Goal: Task Accomplishment & Management: Manage account settings

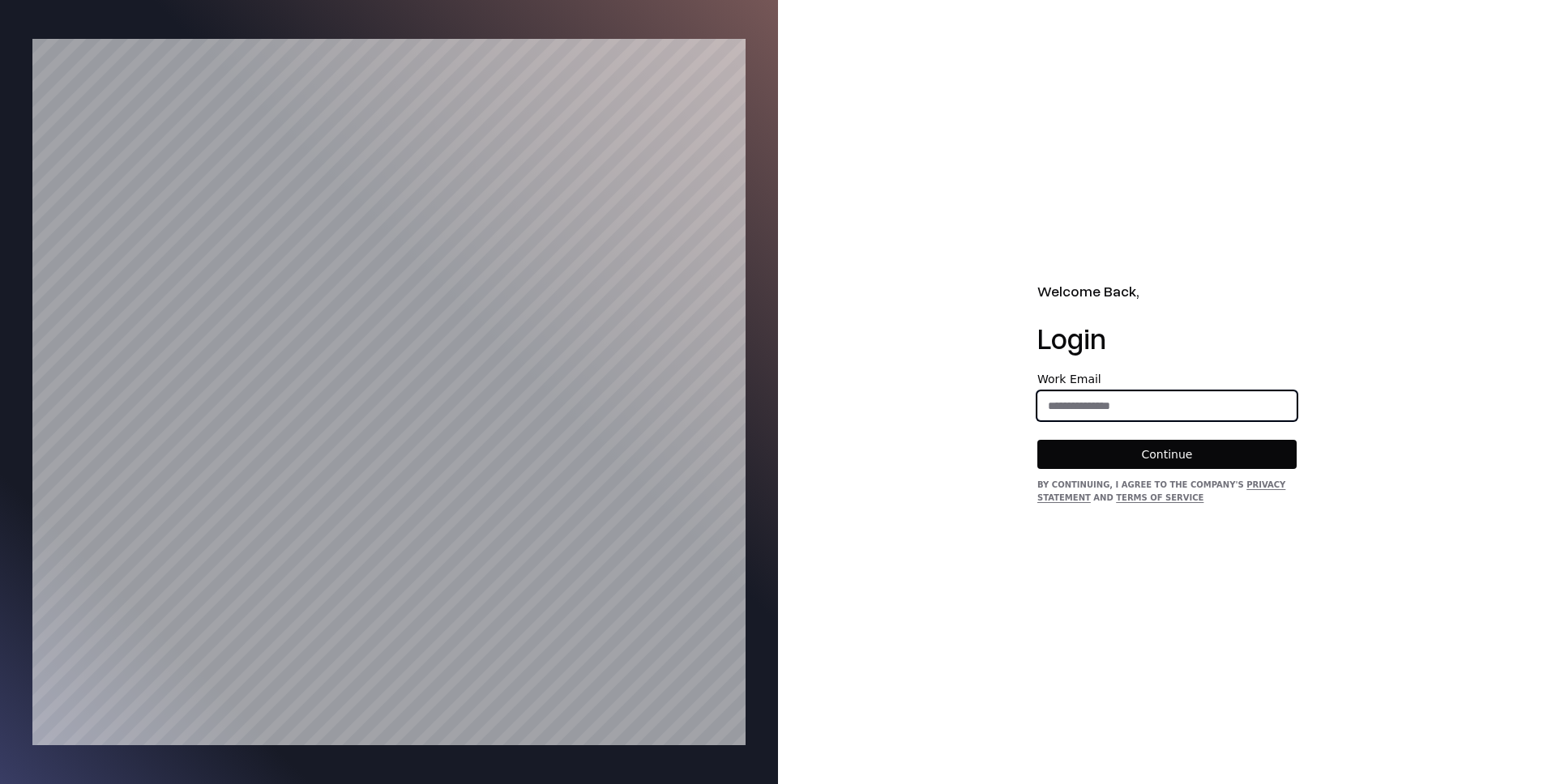
click at [1081, 414] on input "email" at bounding box center [1167, 405] width 258 height 29
type input "**********"
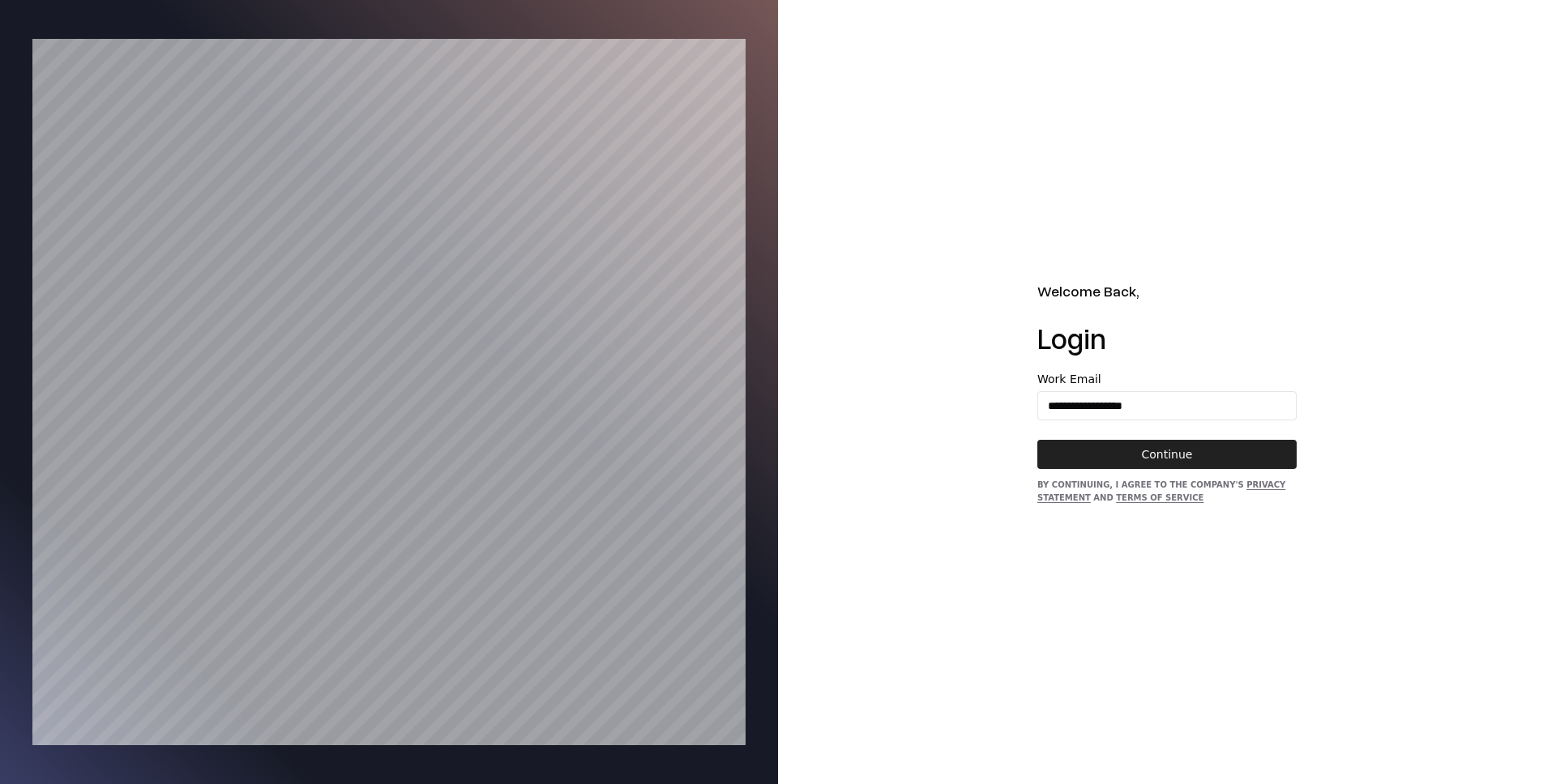
click at [1141, 456] on button "Continue" at bounding box center [1167, 454] width 259 height 29
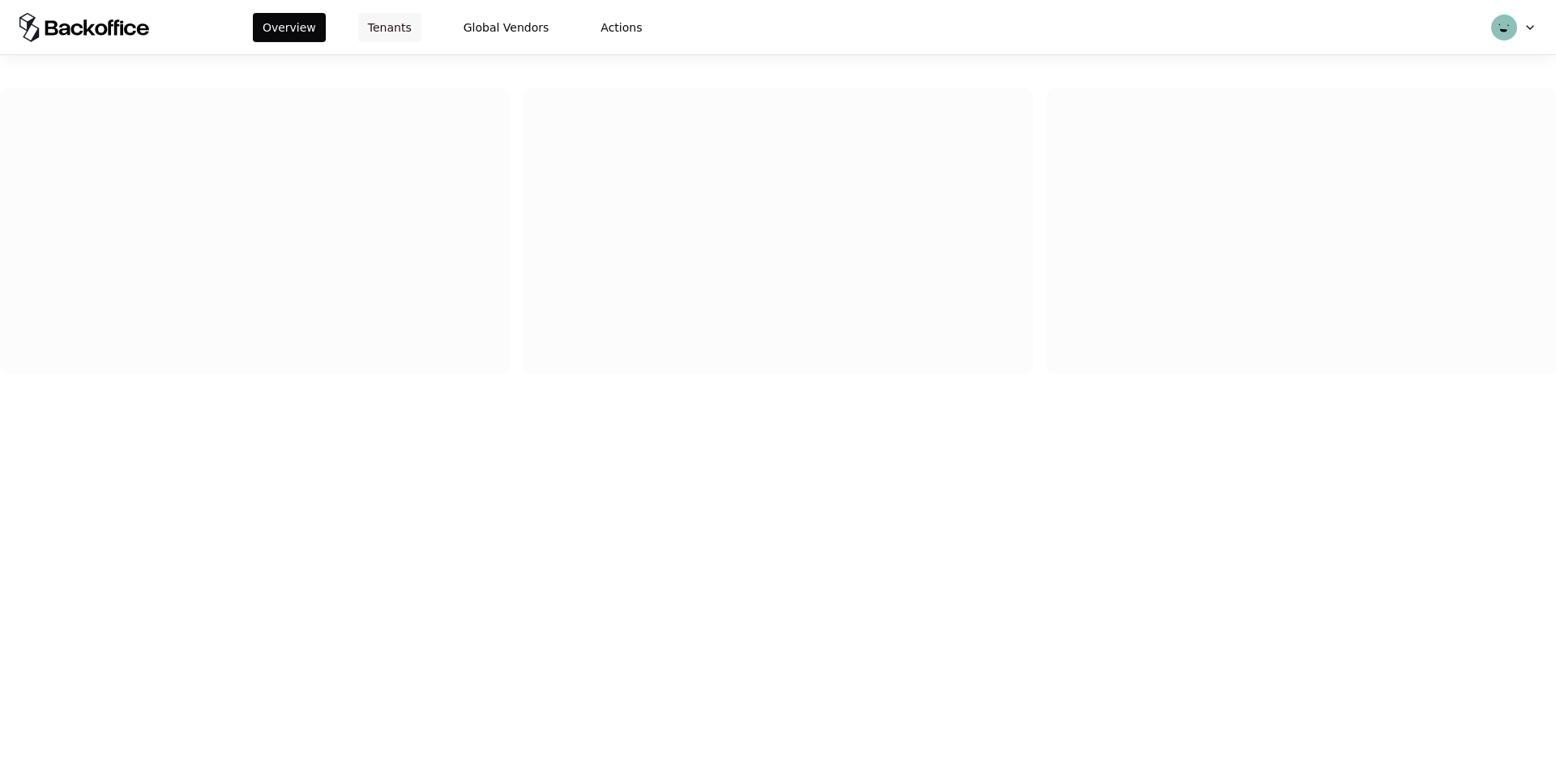
click at [371, 18] on button "Tenants" at bounding box center [390, 27] width 64 height 29
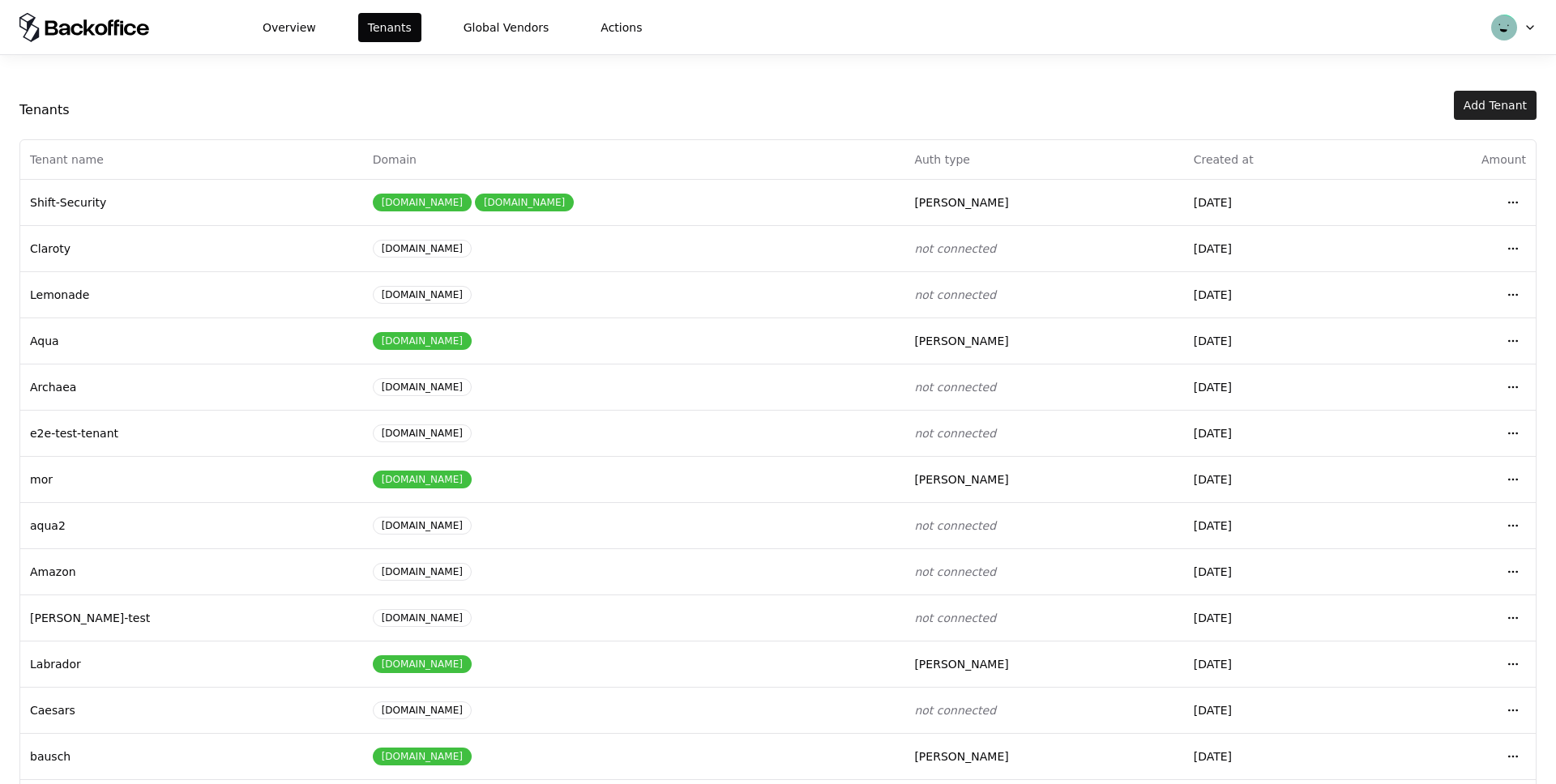
click at [1521, 98] on button "Add Tenant" at bounding box center [1495, 105] width 83 height 29
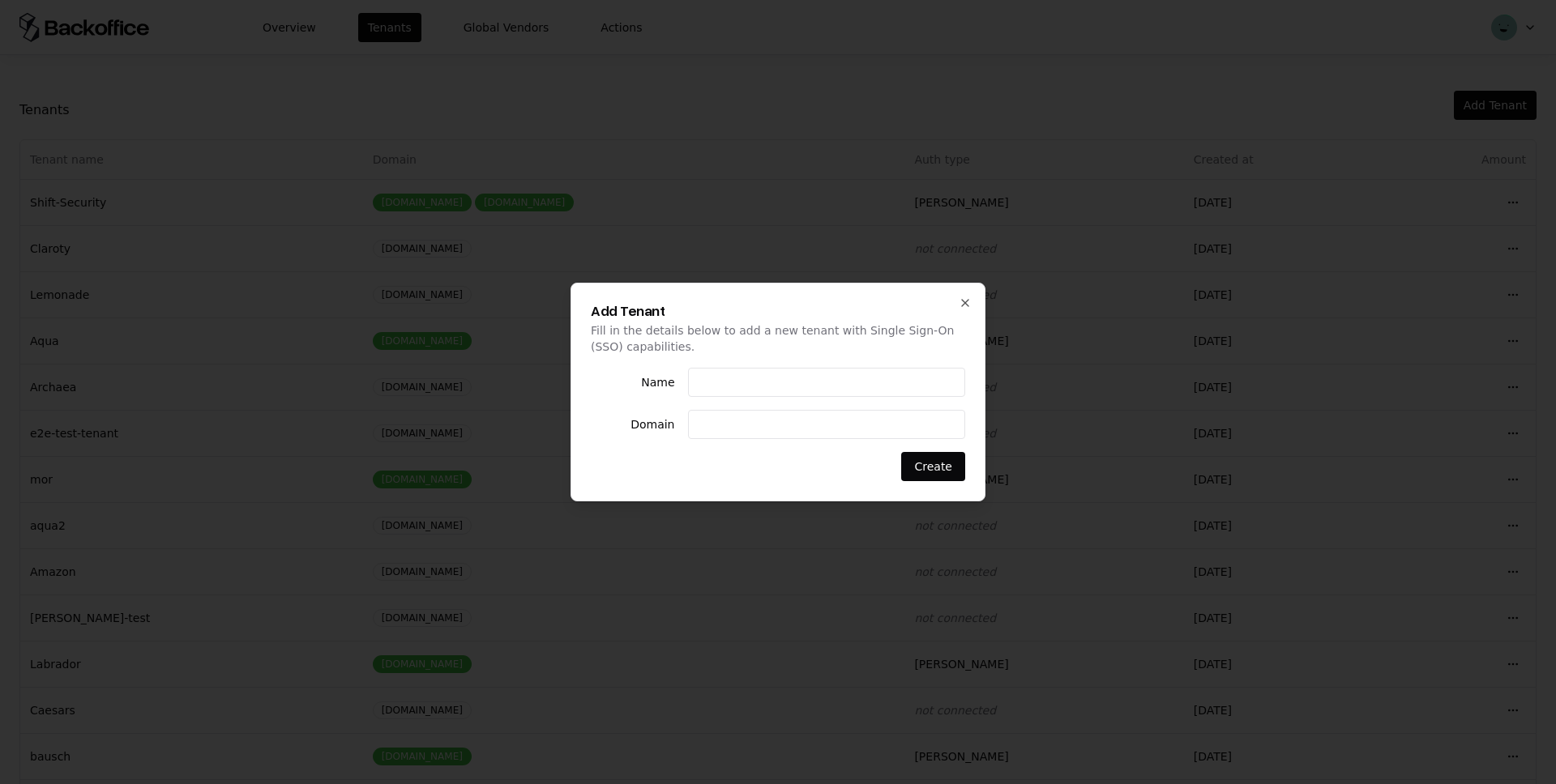
click at [761, 388] on input at bounding box center [826, 382] width 277 height 29
type input "********"
click at [714, 424] on input at bounding box center [826, 424] width 277 height 29
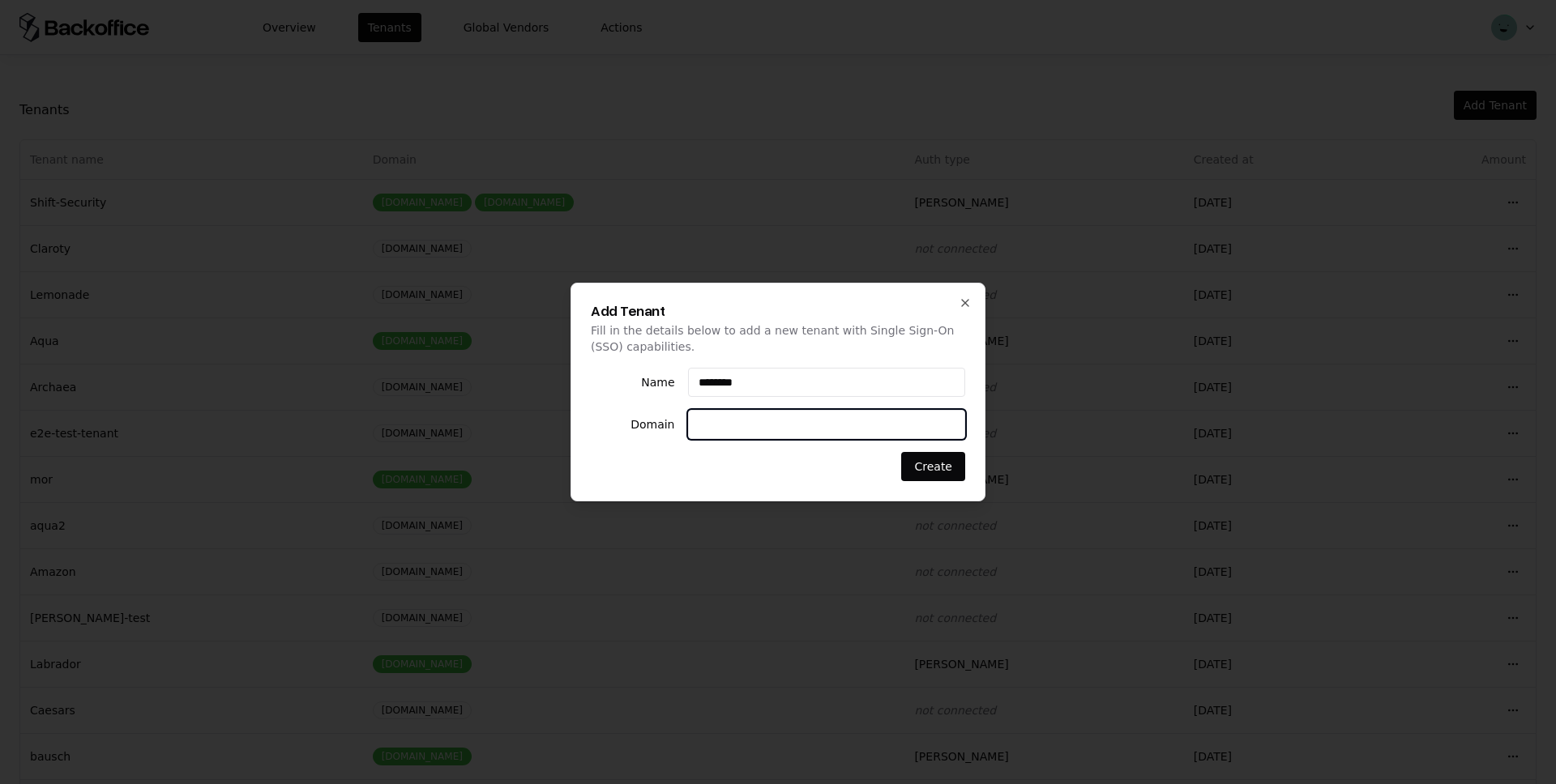
click at [778, 432] on input at bounding box center [826, 424] width 277 height 29
type input "**********"
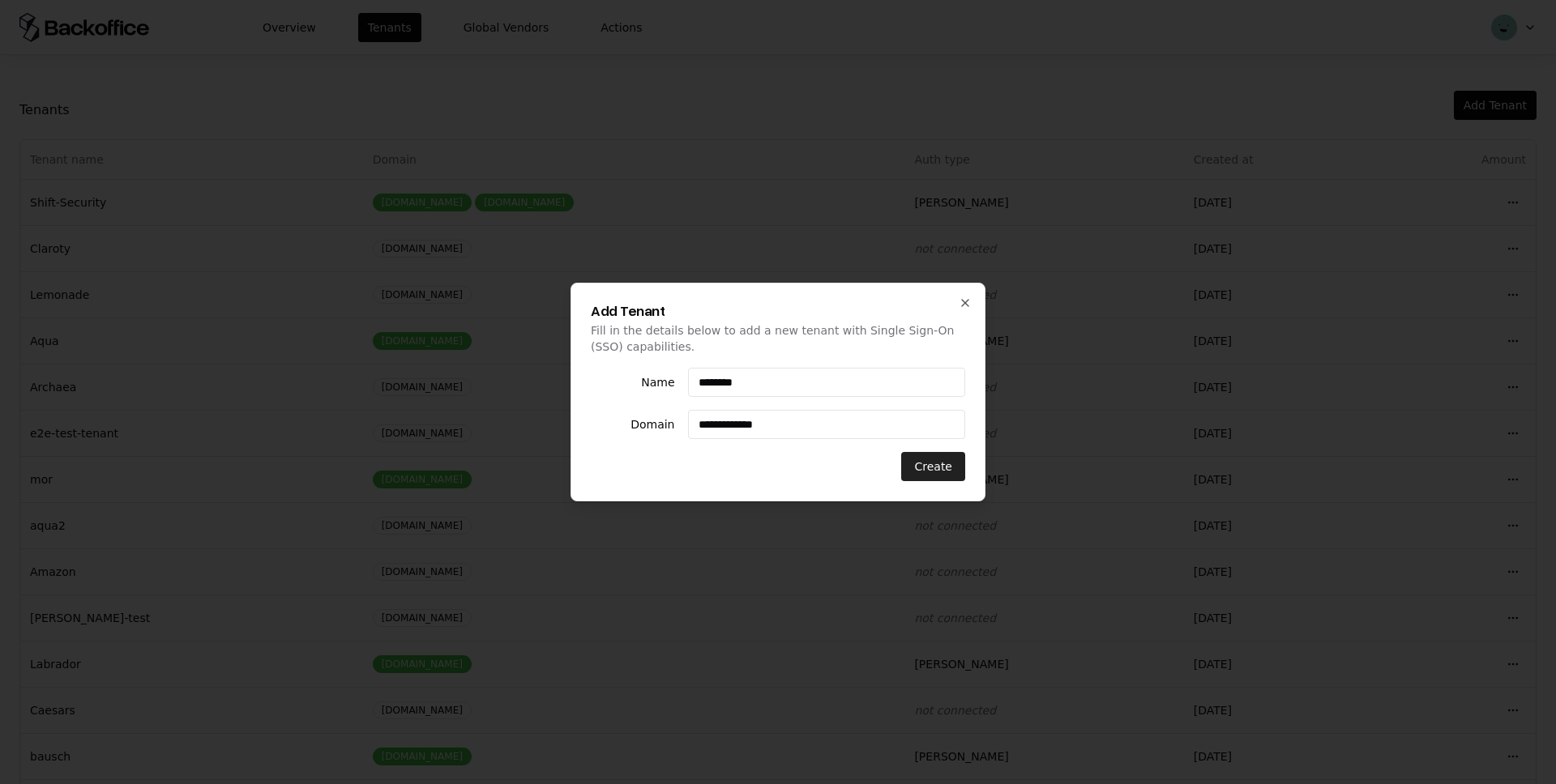
click at [914, 466] on button "Create" at bounding box center [934, 466] width 64 height 29
click at [963, 303] on icon "button" at bounding box center [965, 303] width 7 height 7
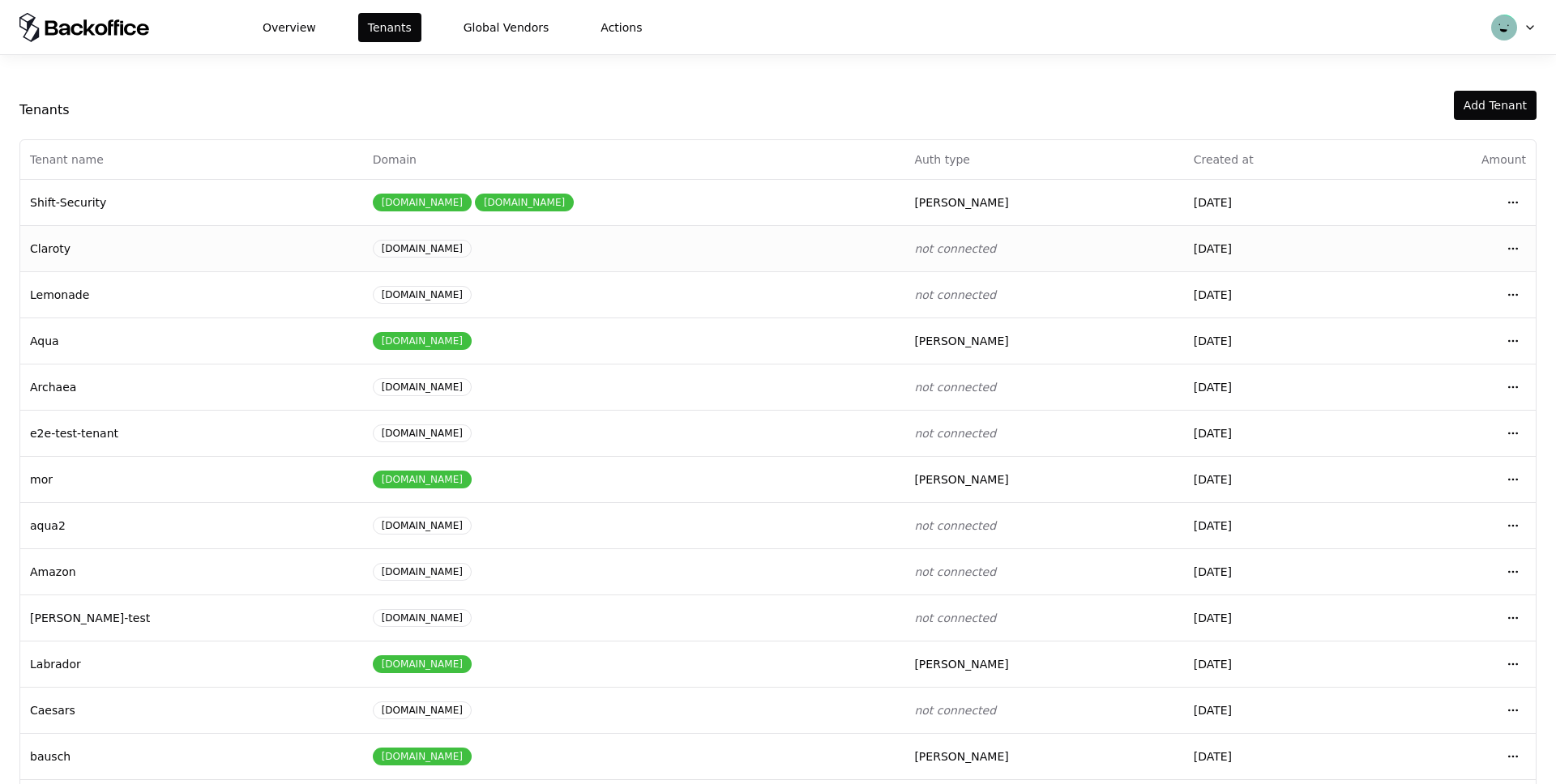
scroll to position [62, 0]
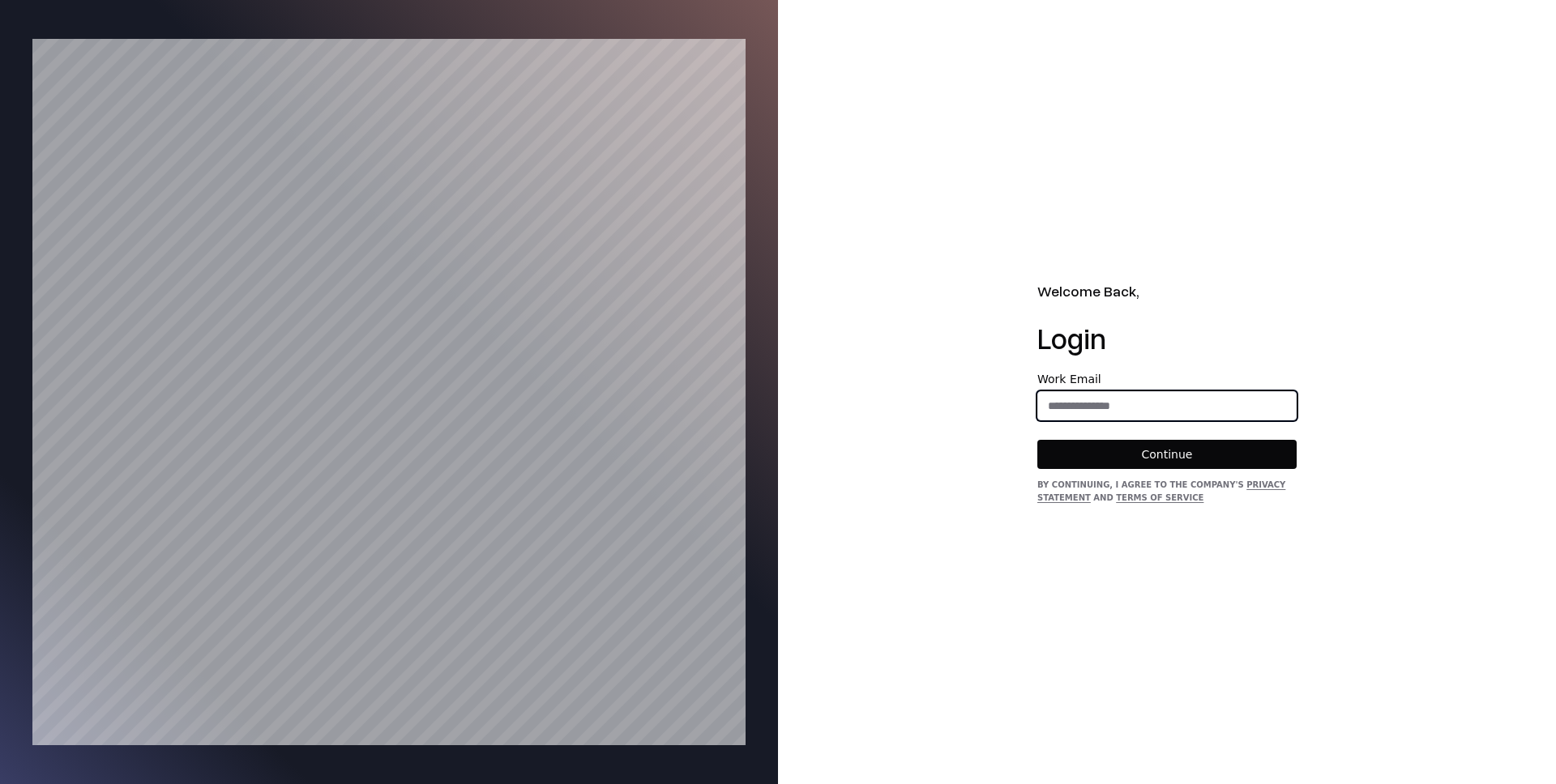
click at [1118, 417] on input "email" at bounding box center [1167, 405] width 258 height 29
type input "**********"
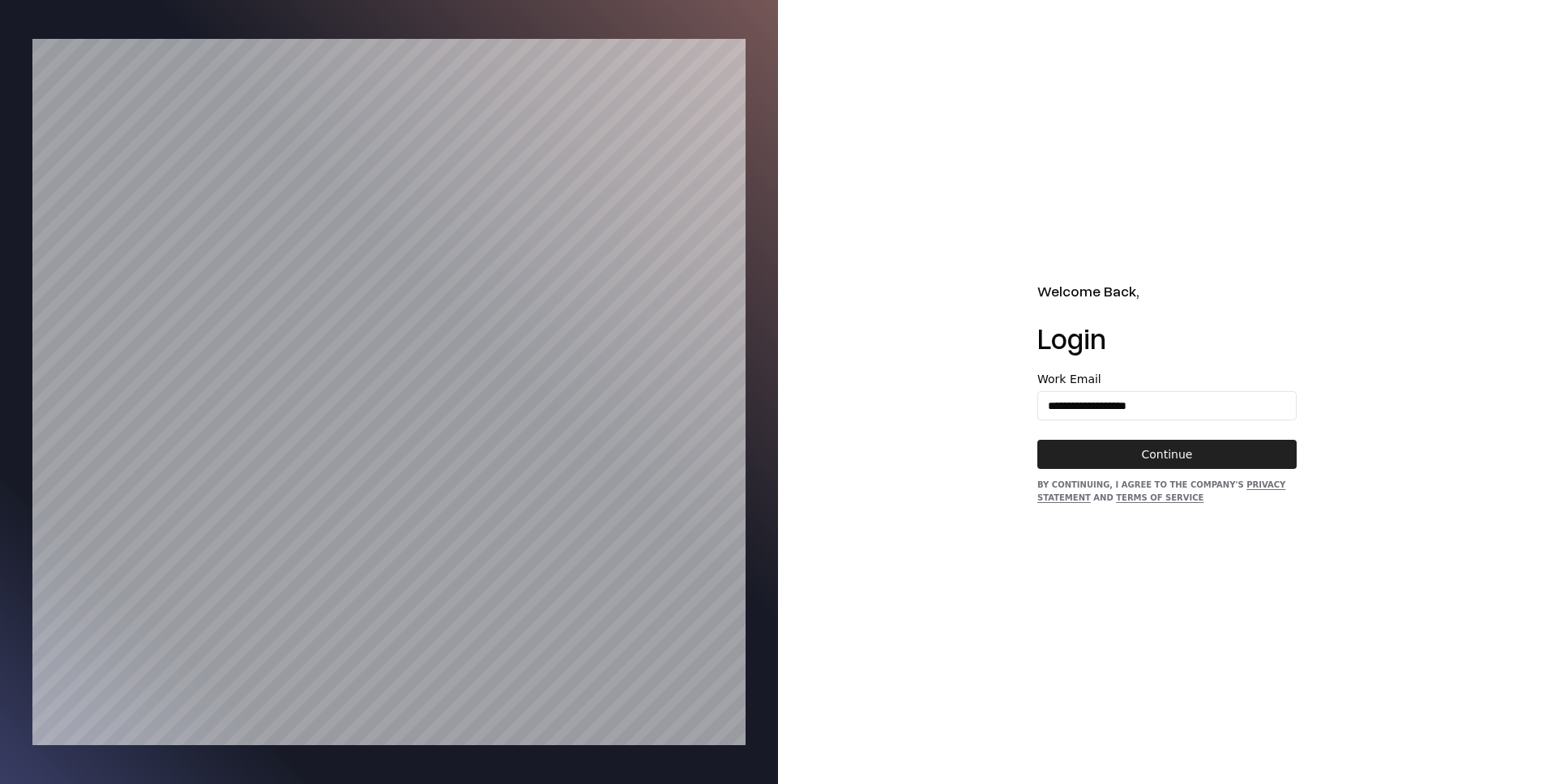
click at [1150, 456] on button "Continue" at bounding box center [1167, 454] width 259 height 29
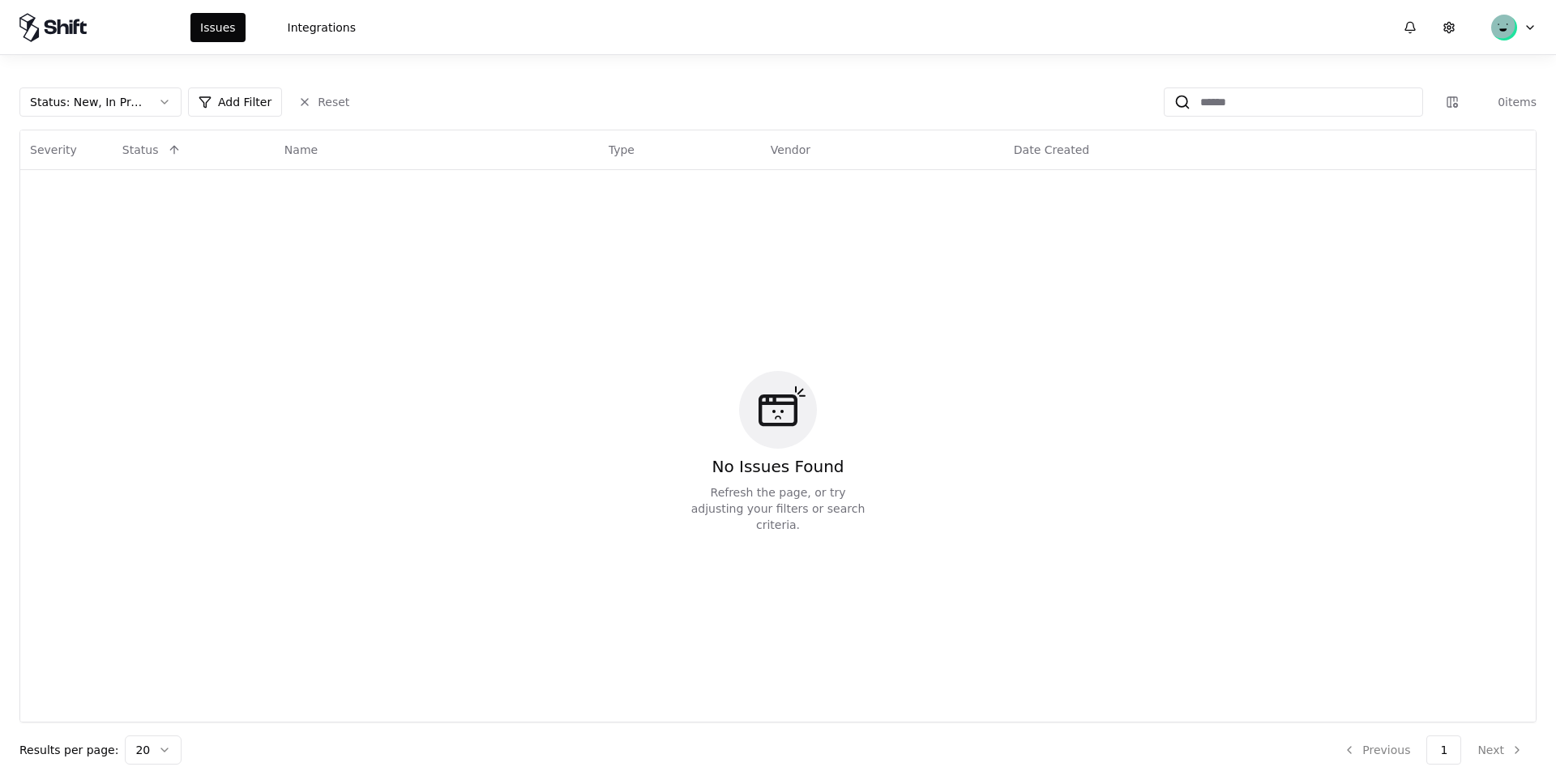
click at [54, 24] on icon at bounding box center [50, 27] width 12 height 15
click at [1529, 26] on html "Issues Integrations Status : New, In Progress Add Filter Reset 0 items Severity…" at bounding box center [778, 392] width 1556 height 784
click at [1391, 108] on div "Log out" at bounding box center [1445, 108] width 173 height 32
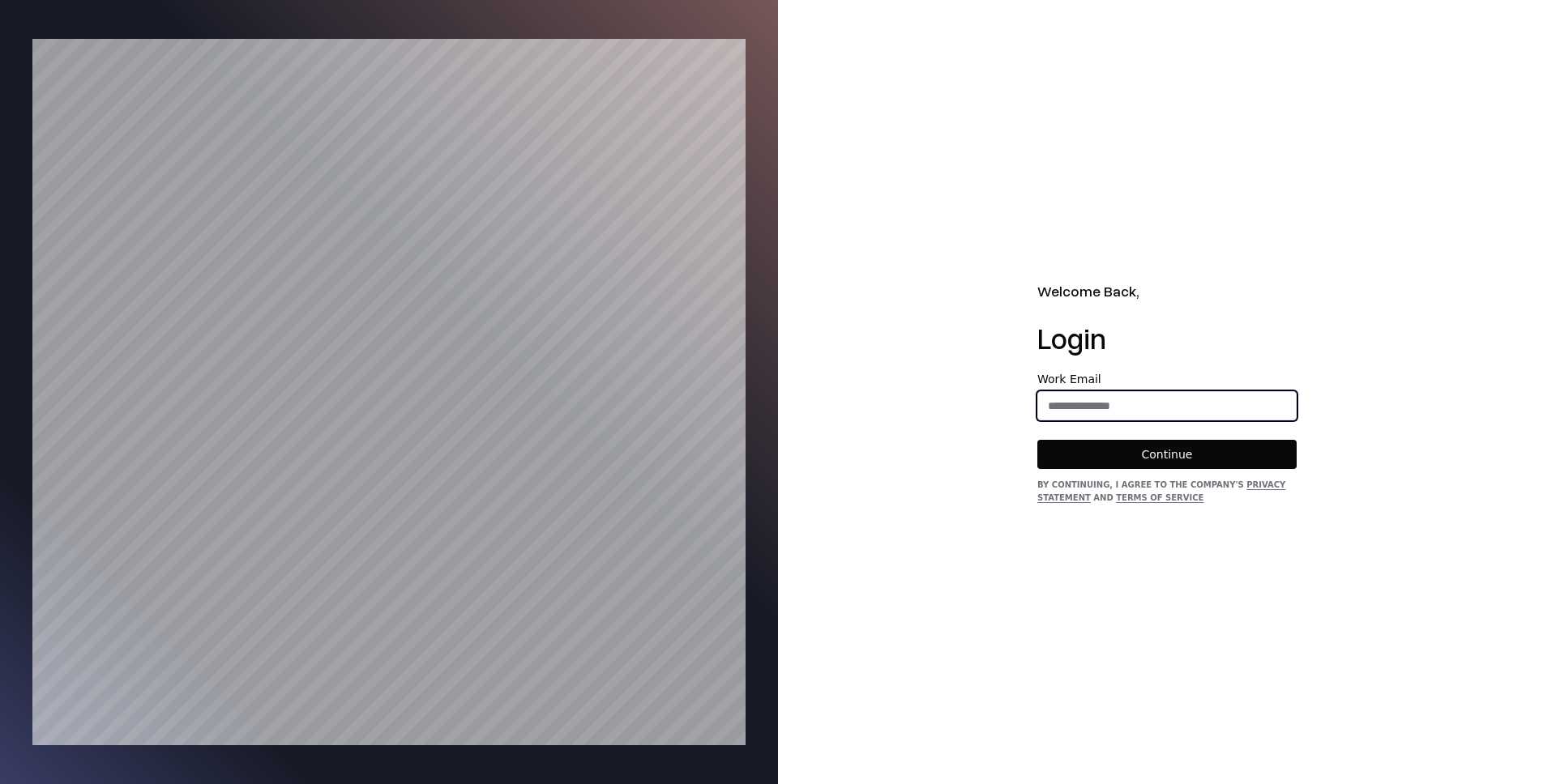
click at [1101, 418] on input "email" at bounding box center [1167, 405] width 258 height 29
type input "**********"
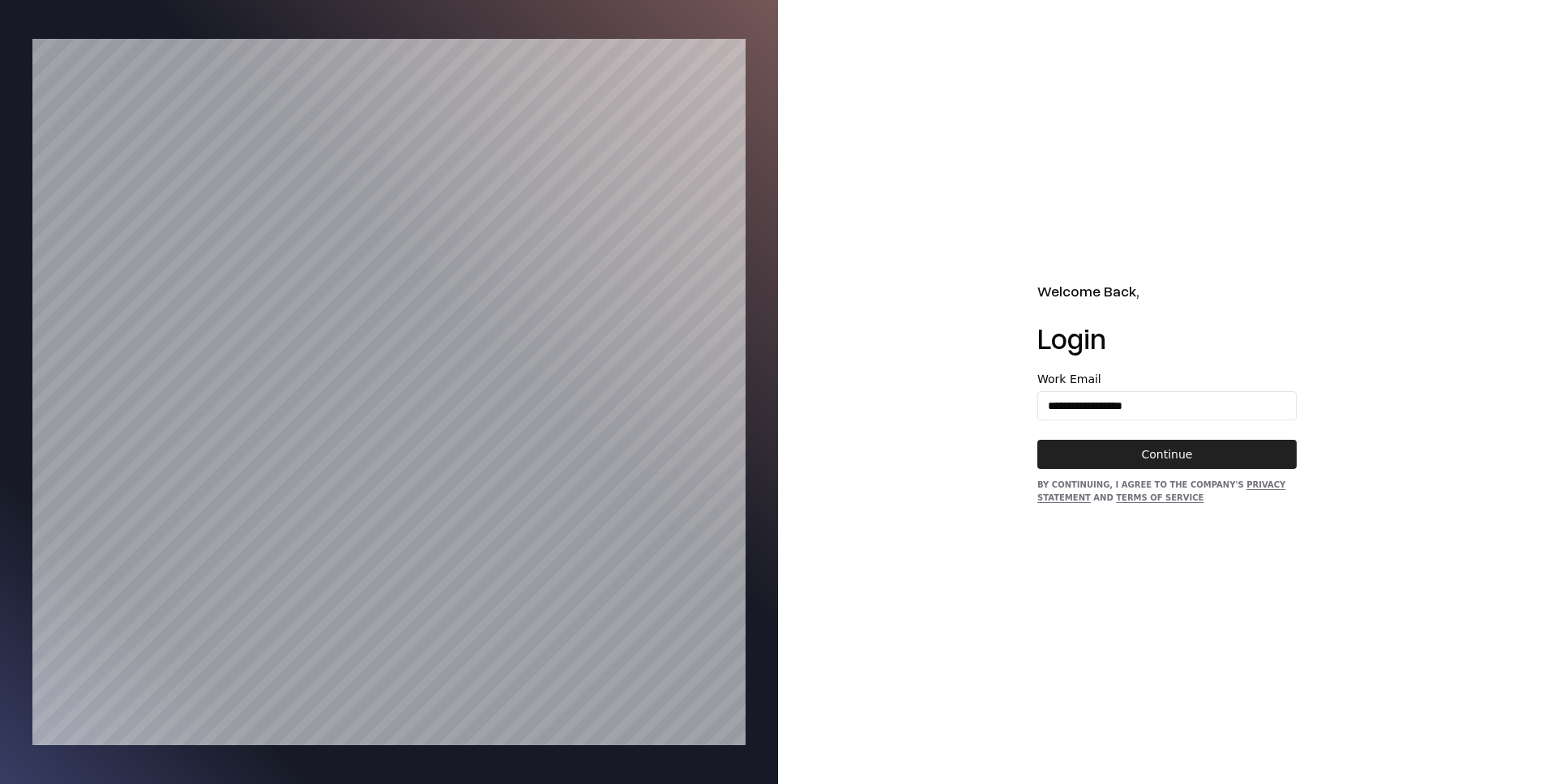
click at [1154, 456] on button "Continue" at bounding box center [1167, 454] width 259 height 29
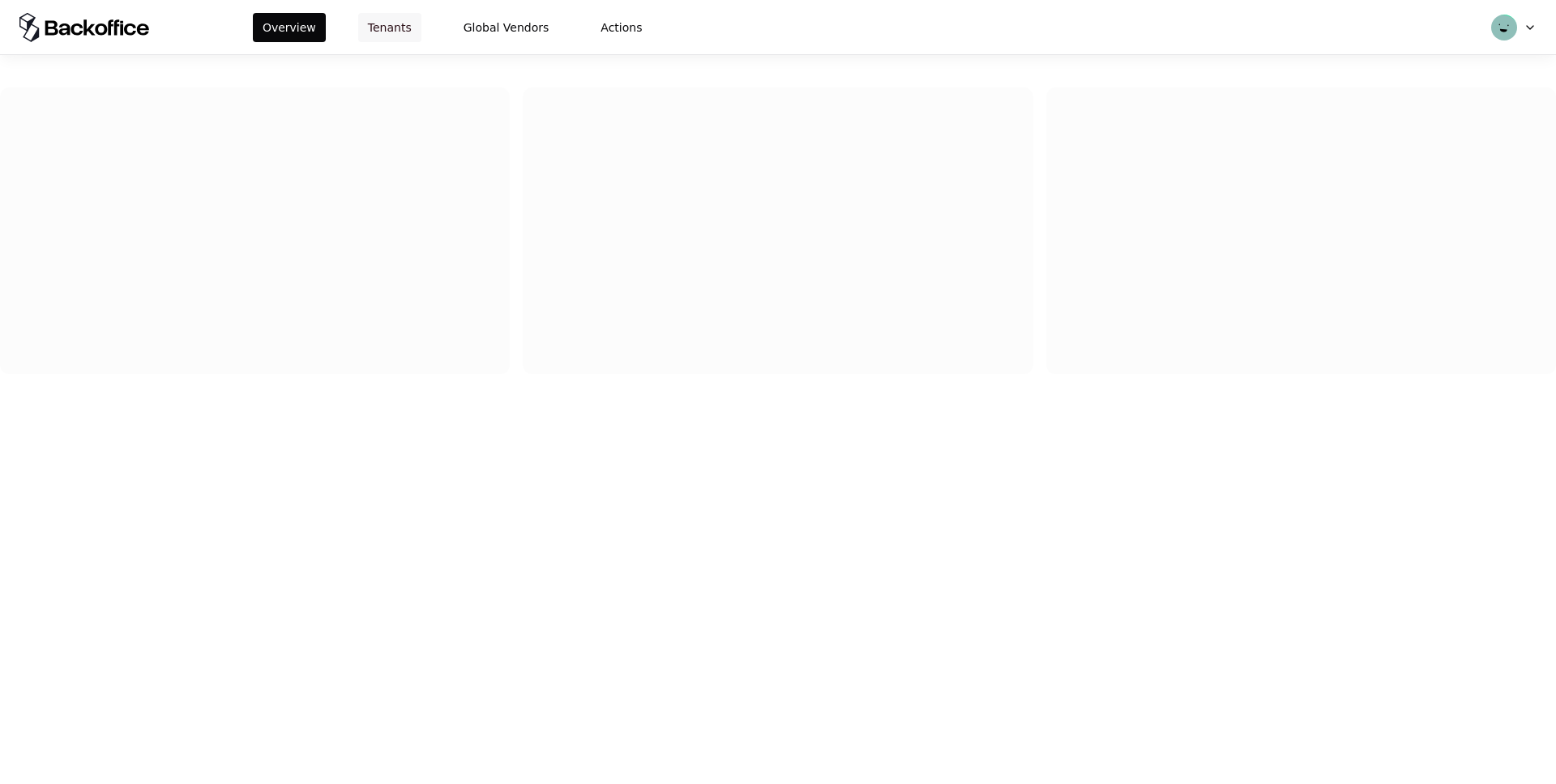
click at [395, 32] on button "Tenants" at bounding box center [390, 27] width 64 height 29
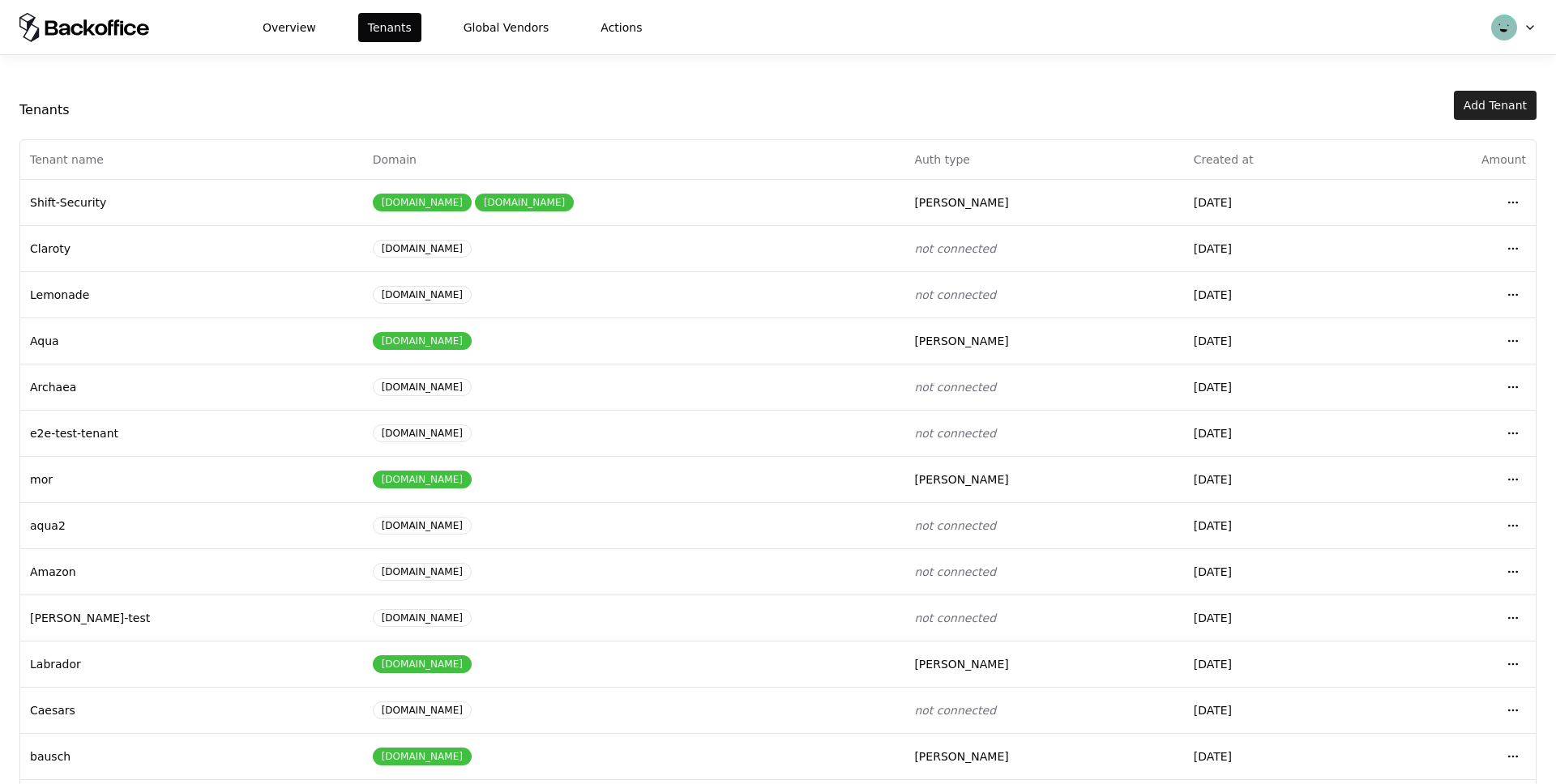
click at [1487, 100] on button "Add Tenant" at bounding box center [1495, 105] width 83 height 29
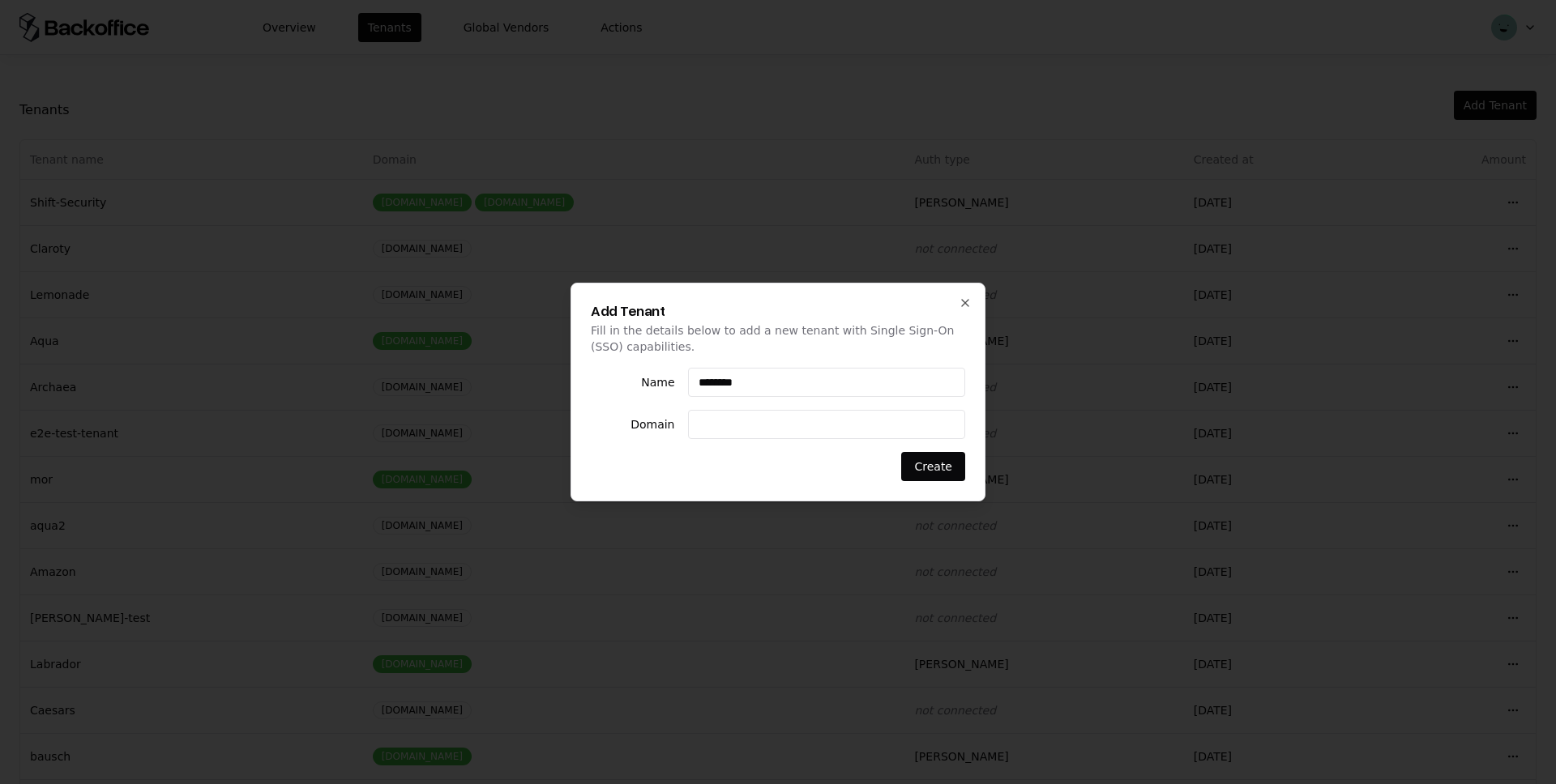
type input "********"
click at [724, 424] on input at bounding box center [826, 424] width 277 height 29
click at [717, 429] on input at bounding box center [826, 424] width 277 height 29
type input "**********"
drag, startPoint x: 636, startPoint y: 72, endPoint x: 668, endPoint y: 104, distance: 45.3
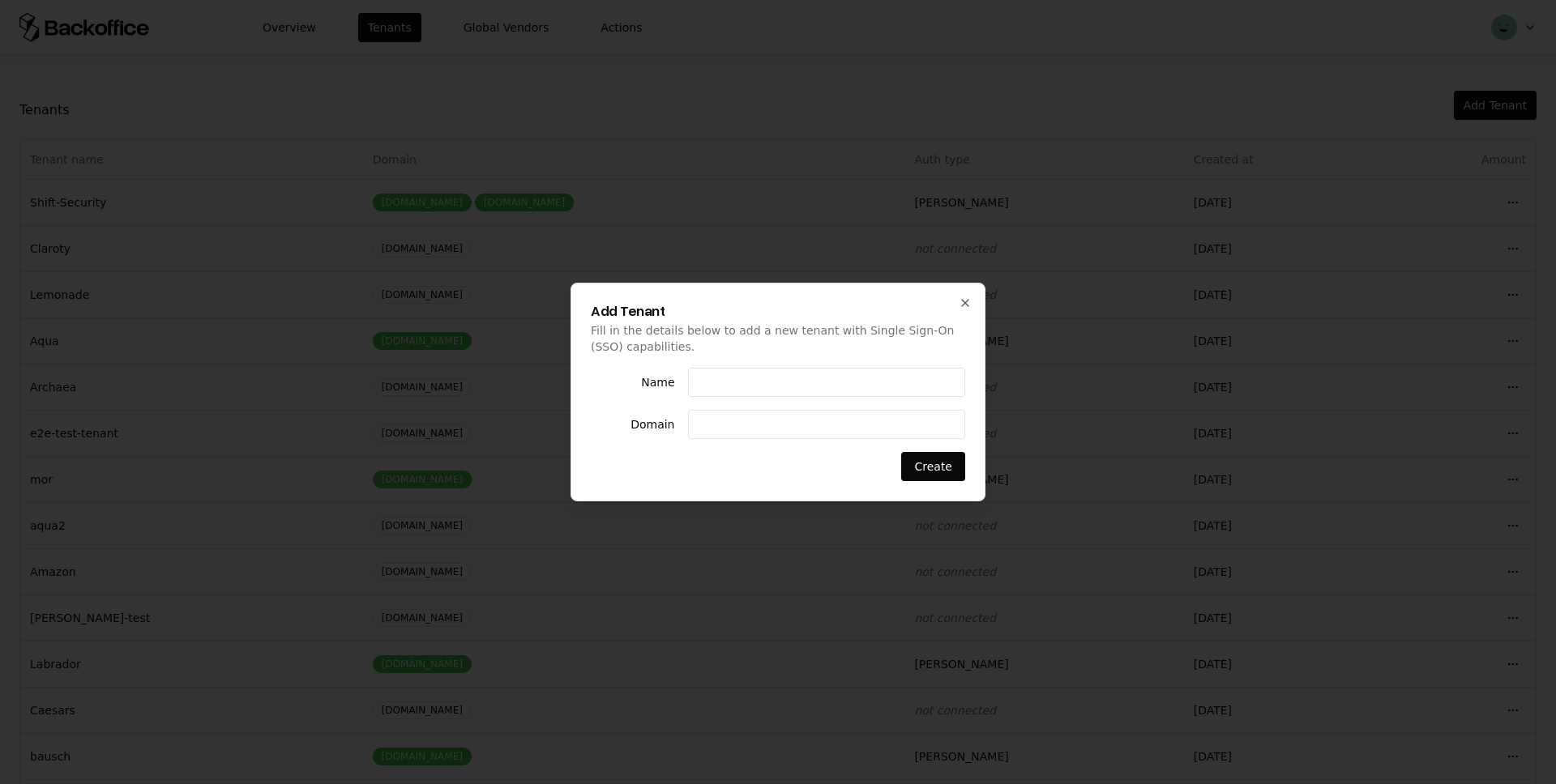
click at [636, 72] on div at bounding box center [778, 392] width 1556 height 784
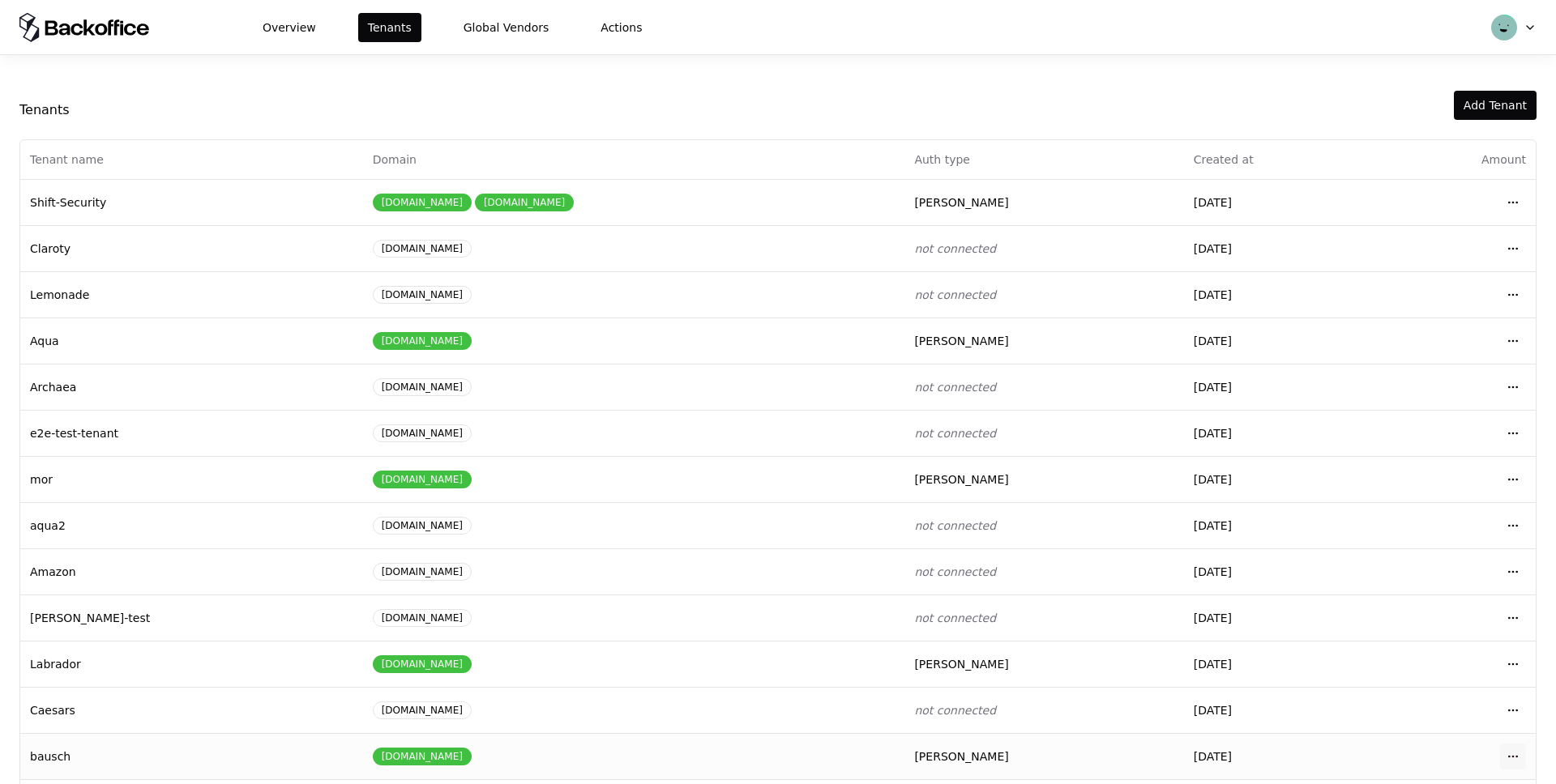
click at [1507, 759] on html "Overview Tenants Global Vendors Actions Tenants Add Tenant Tenant name Domain A…" at bounding box center [778, 392] width 1556 height 784
click at [1398, 687] on div "Login to tenant" at bounding box center [1441, 687] width 184 height 32
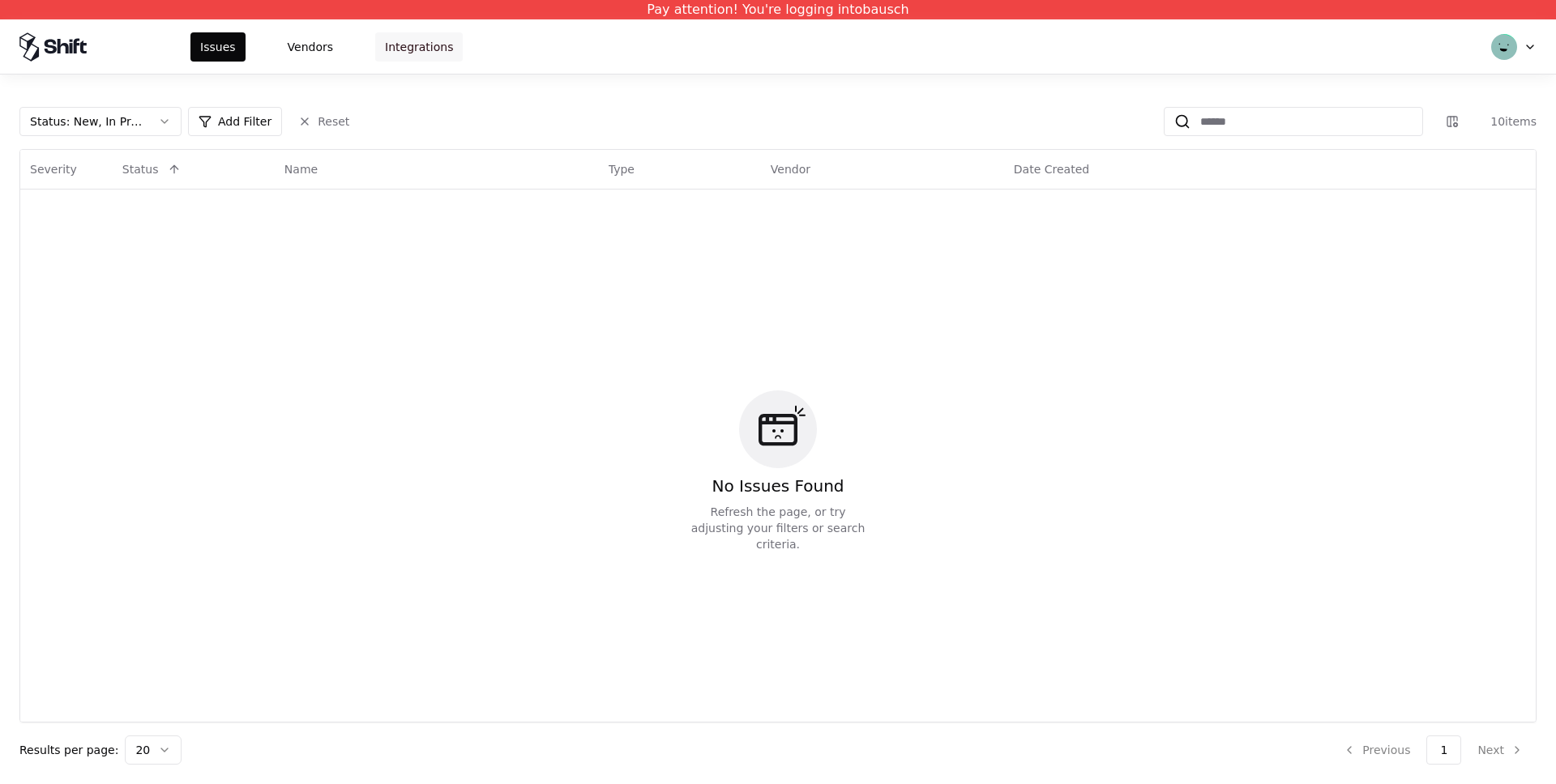
click at [422, 47] on button "Integrations" at bounding box center [419, 46] width 87 height 29
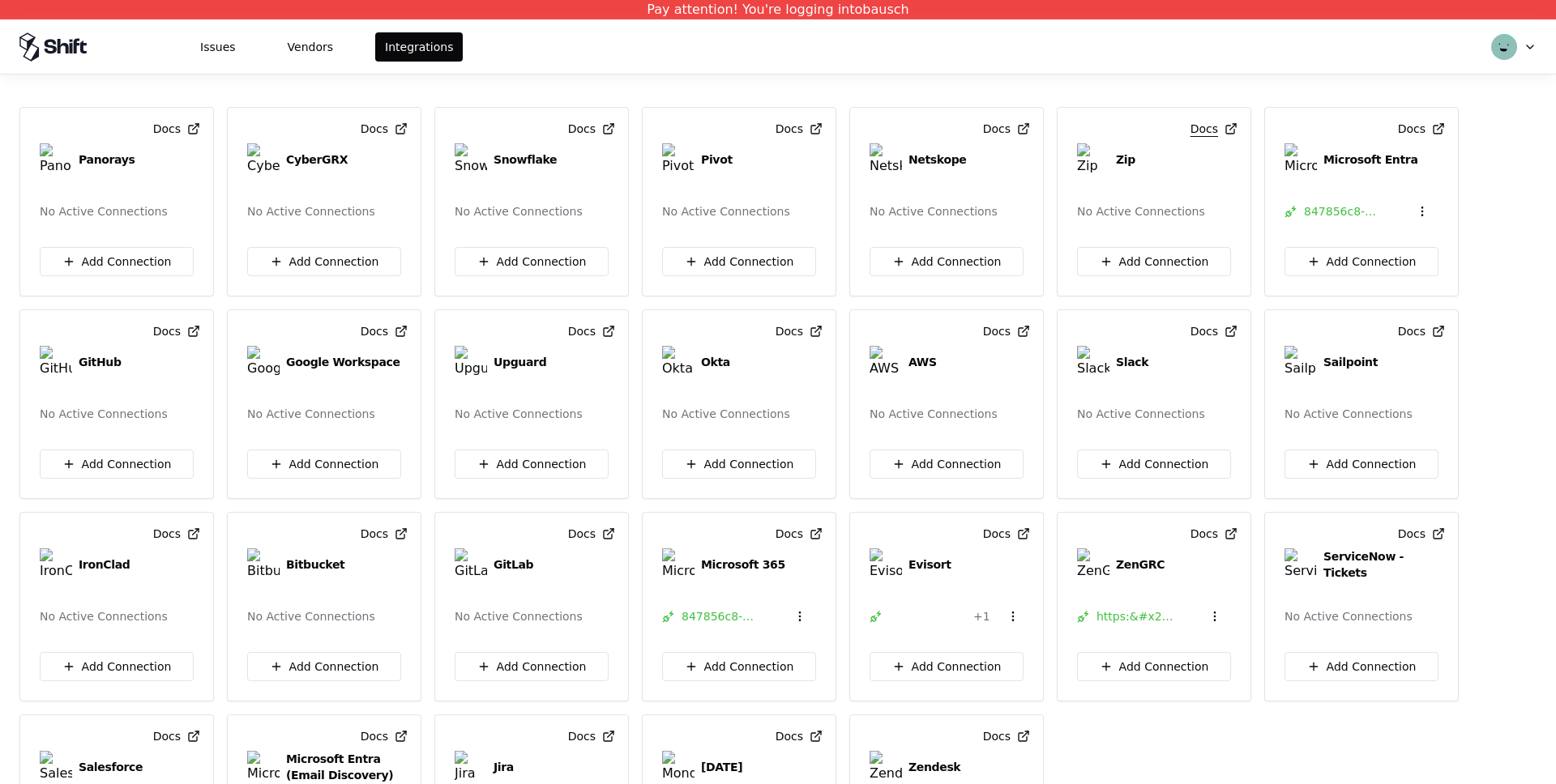
click at [1213, 132] on button "Docs" at bounding box center [1213, 128] width 47 height 29
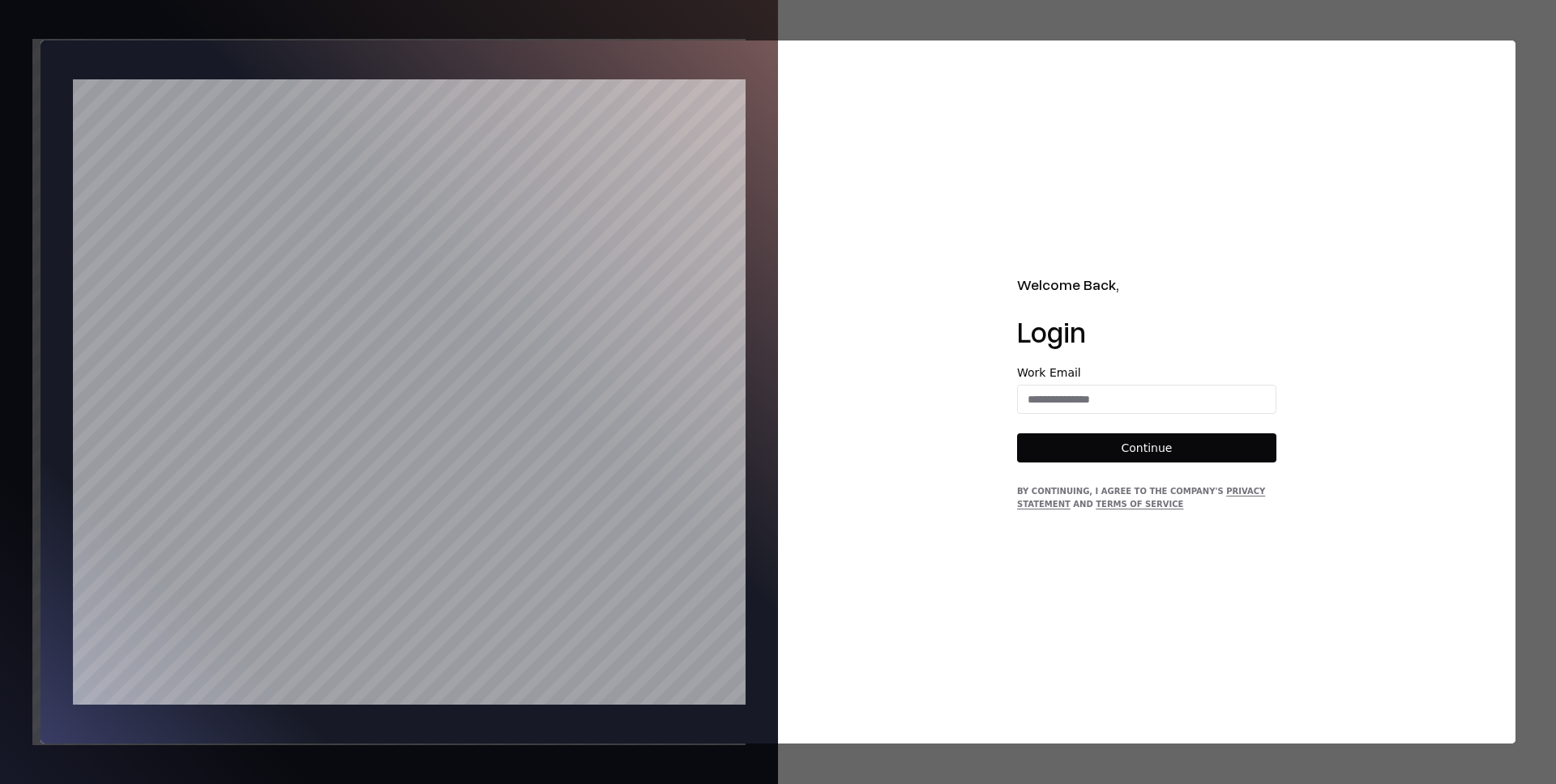
click at [1312, 200] on div "Welcome Back, Login Work Email Continue By continuing, I agree to the Company's…" at bounding box center [1146, 392] width 737 height 703
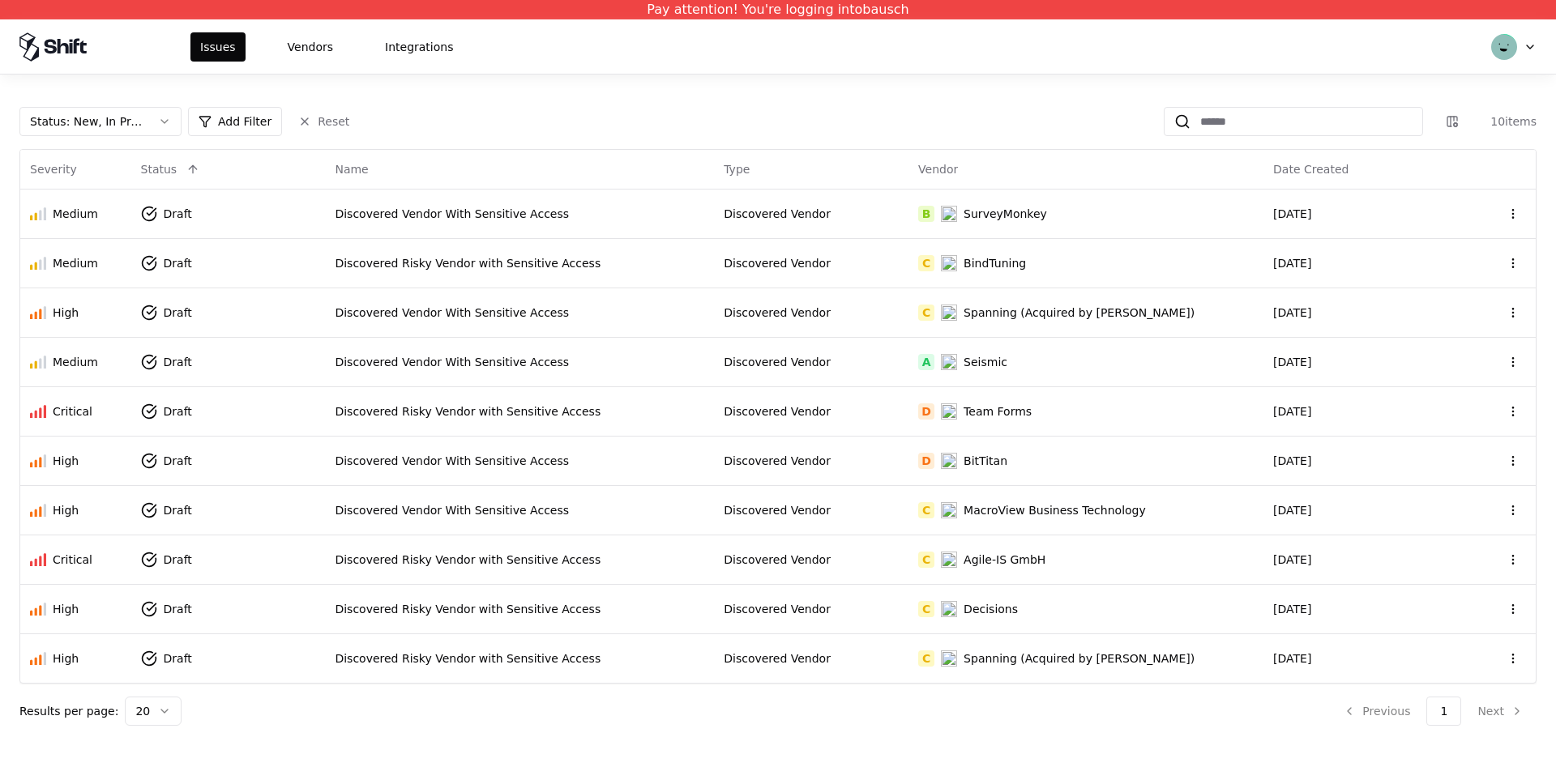
click at [1531, 44] on html "Pay attention! You're logging into bausch Issues Vendors Integrations Status : …" at bounding box center [778, 392] width 1556 height 784
click at [1403, 128] on div "Log out" at bounding box center [1445, 127] width 173 height 32
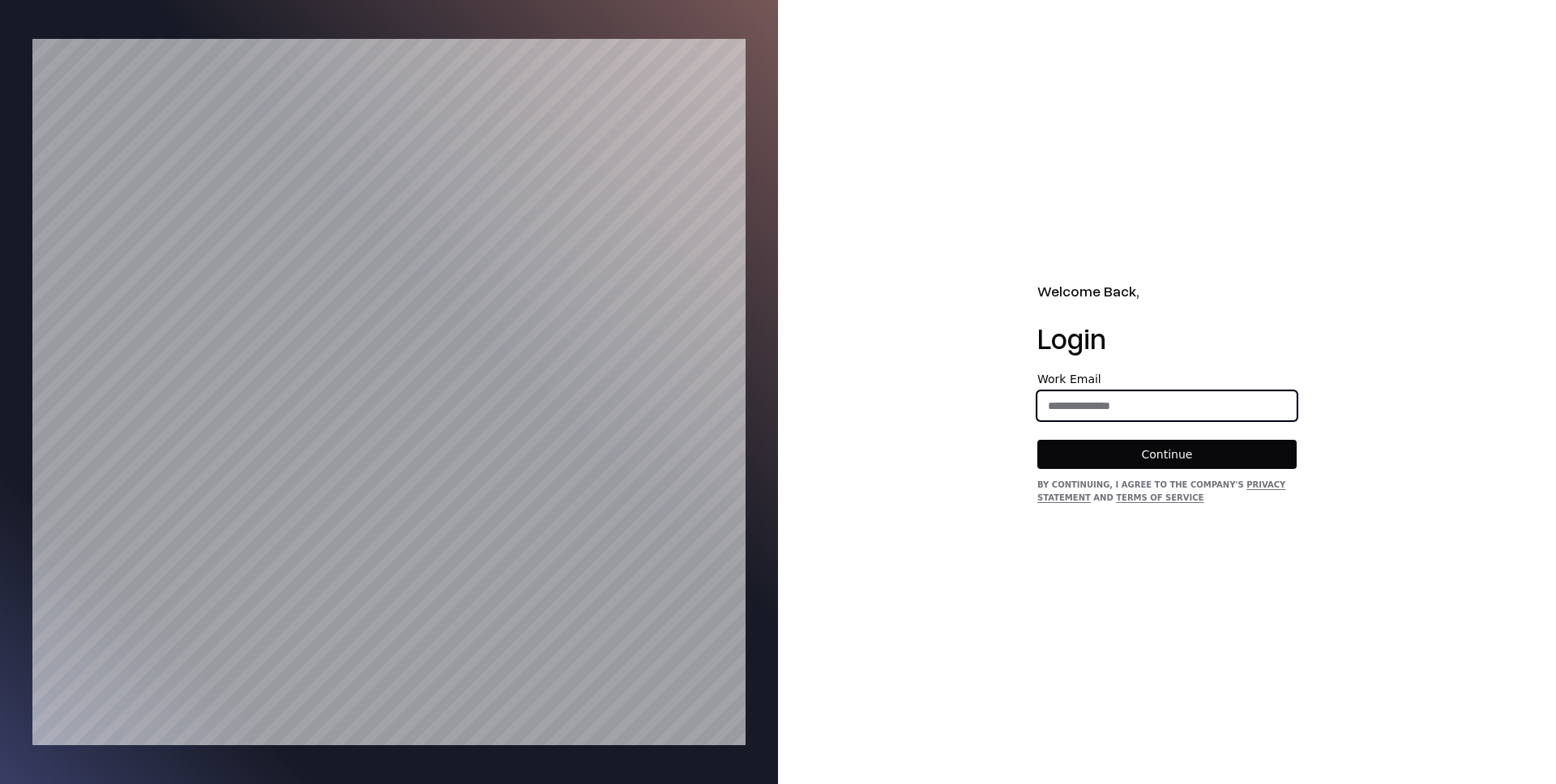
click at [1076, 393] on input "email" at bounding box center [1167, 405] width 258 height 29
type input "**********"
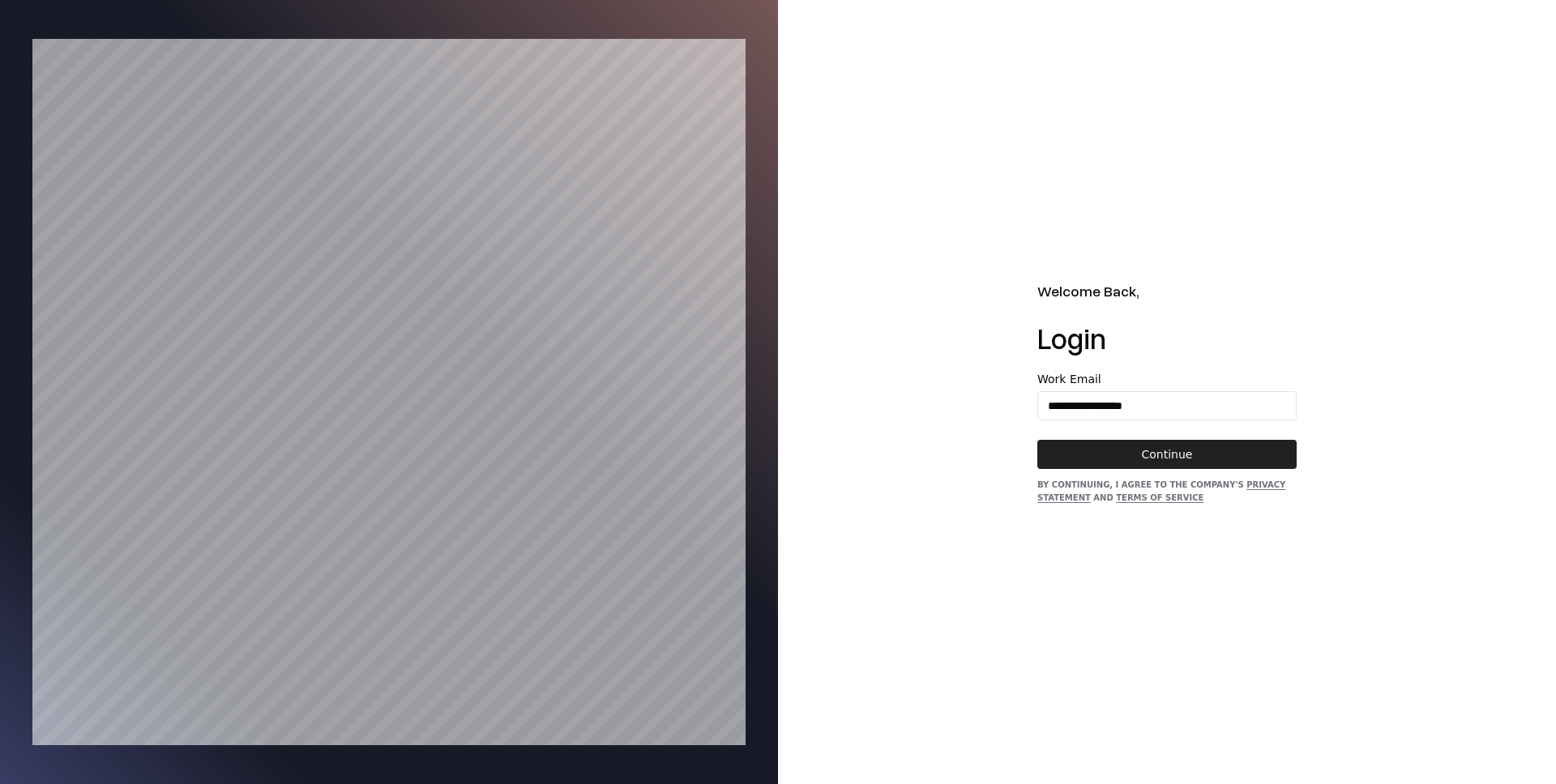
click at [1157, 456] on button "Continue" at bounding box center [1167, 454] width 259 height 29
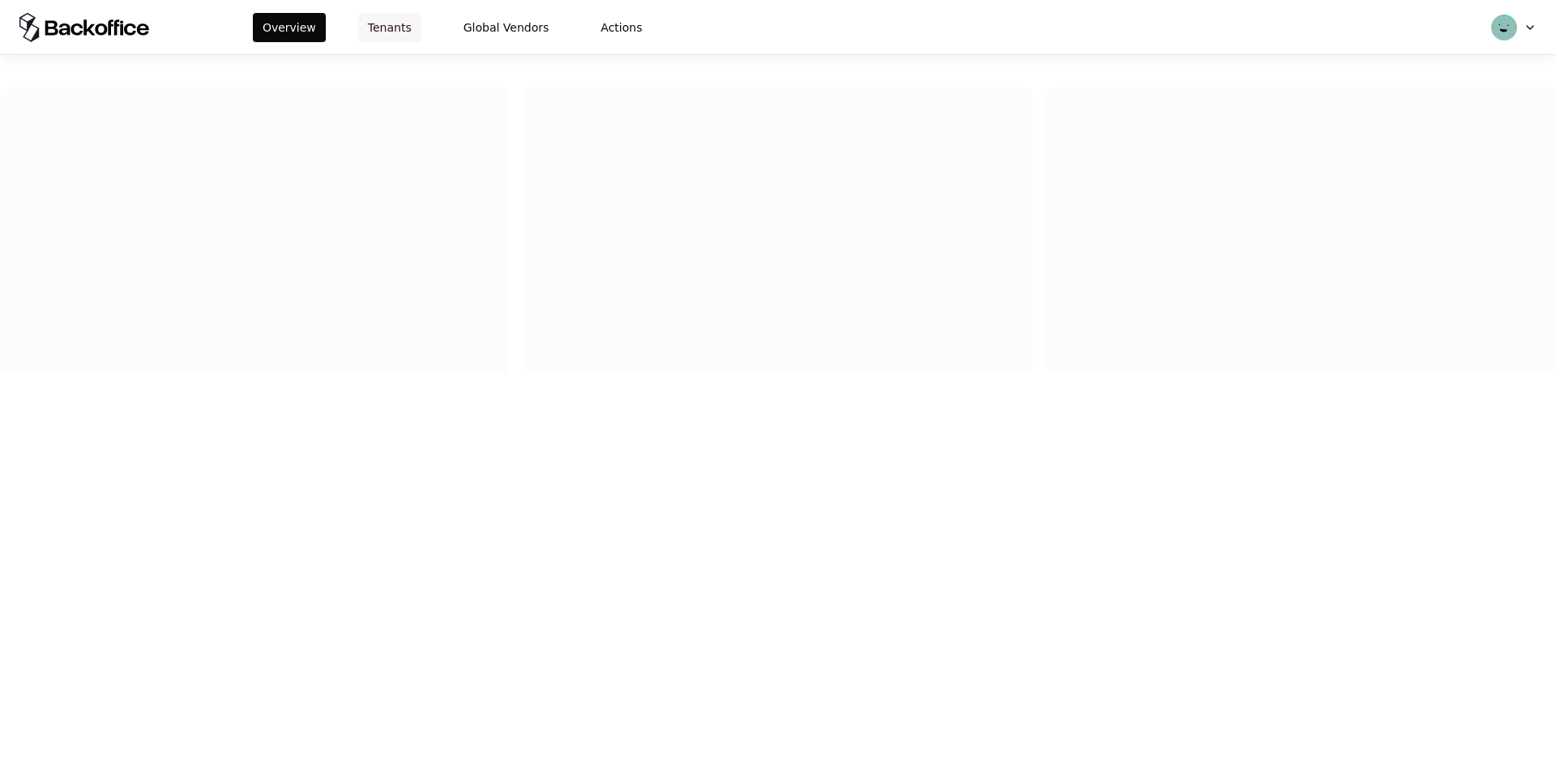
click at [369, 21] on button "Tenants" at bounding box center [390, 27] width 64 height 29
